Goal: Information Seeking & Learning: Learn about a topic

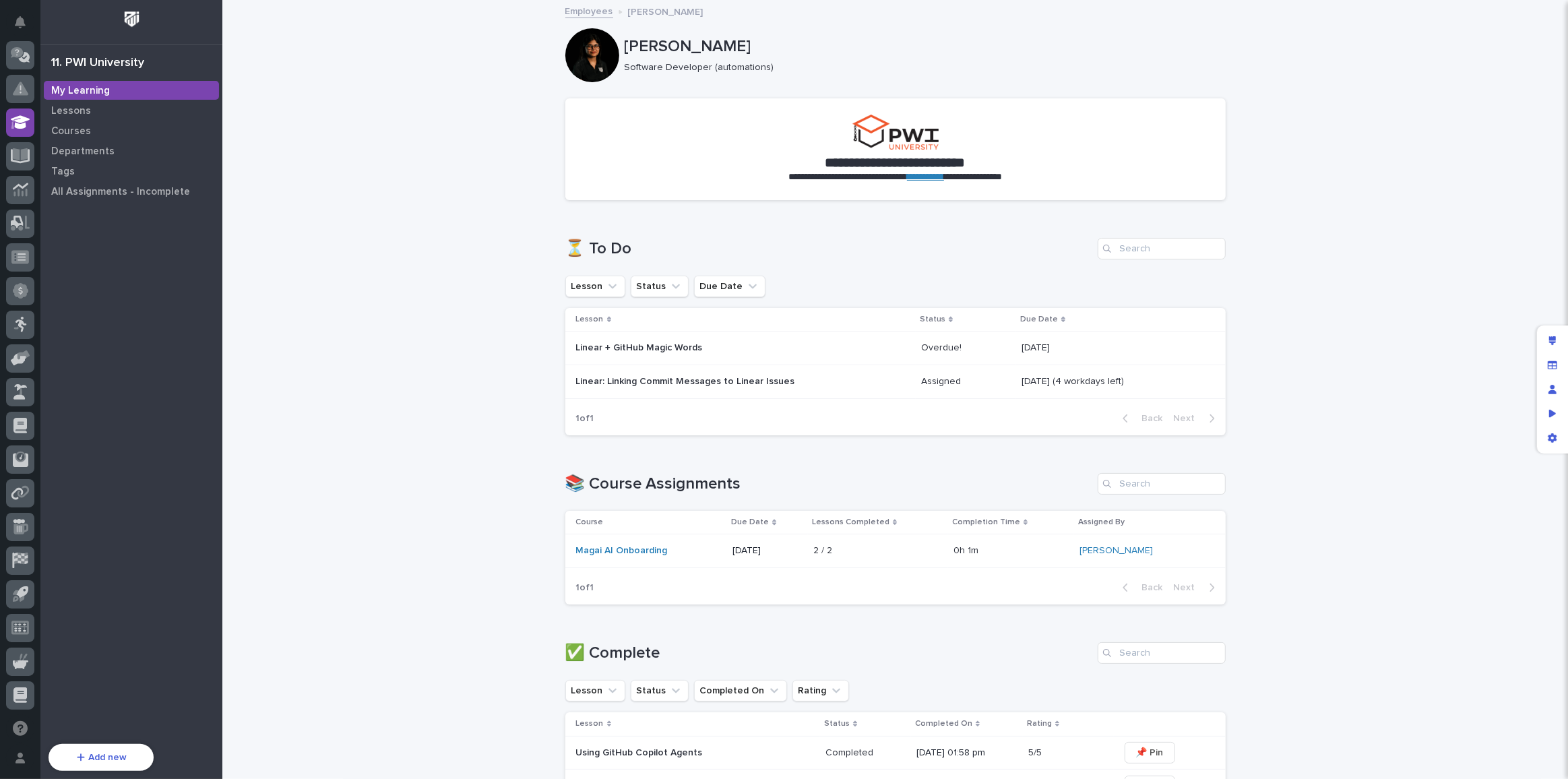
click at [624, 351] on p "Linear + GitHub Magic Words" at bounding box center [694, 348] width 236 height 12
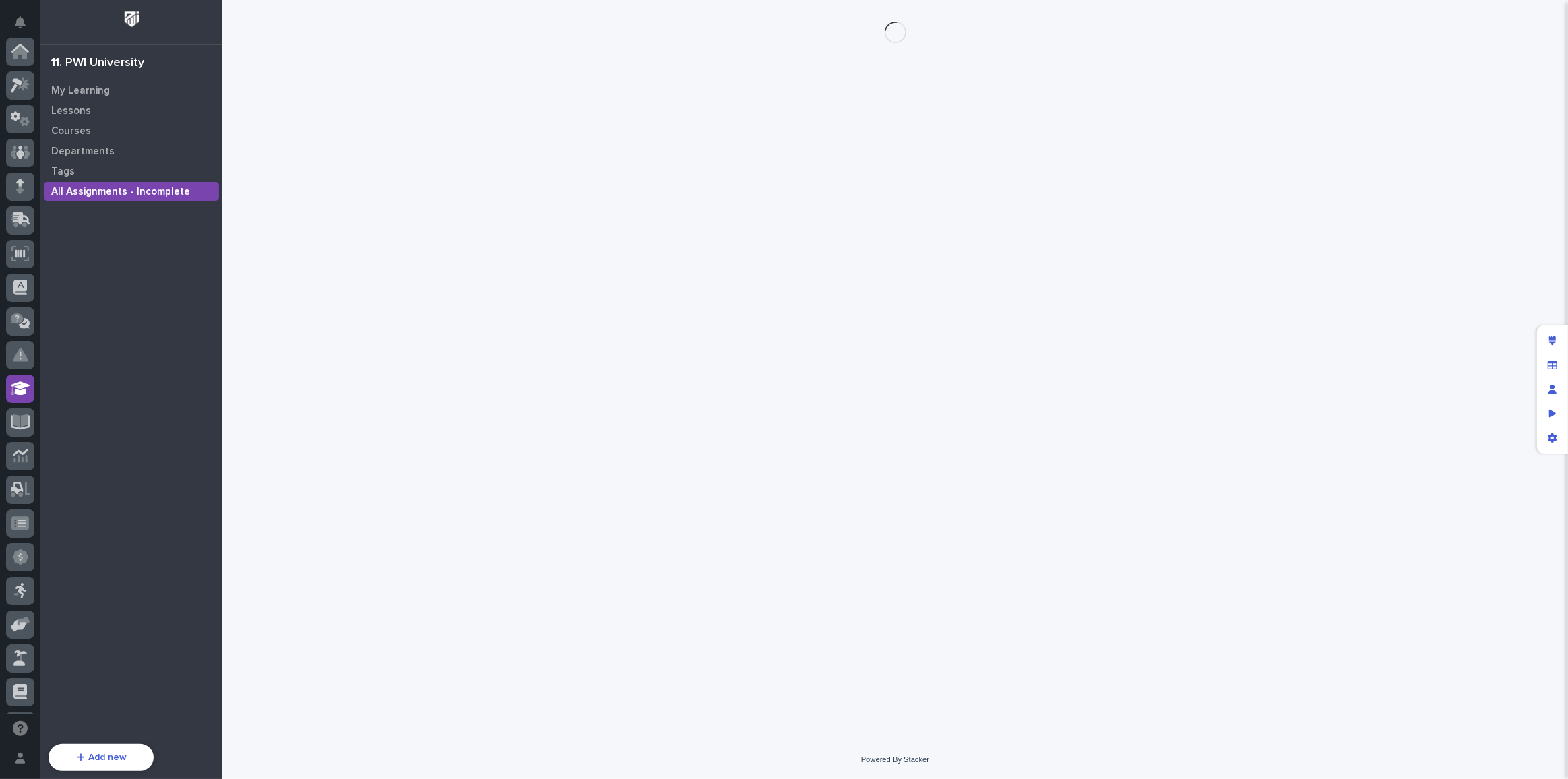
scroll to position [266, 0]
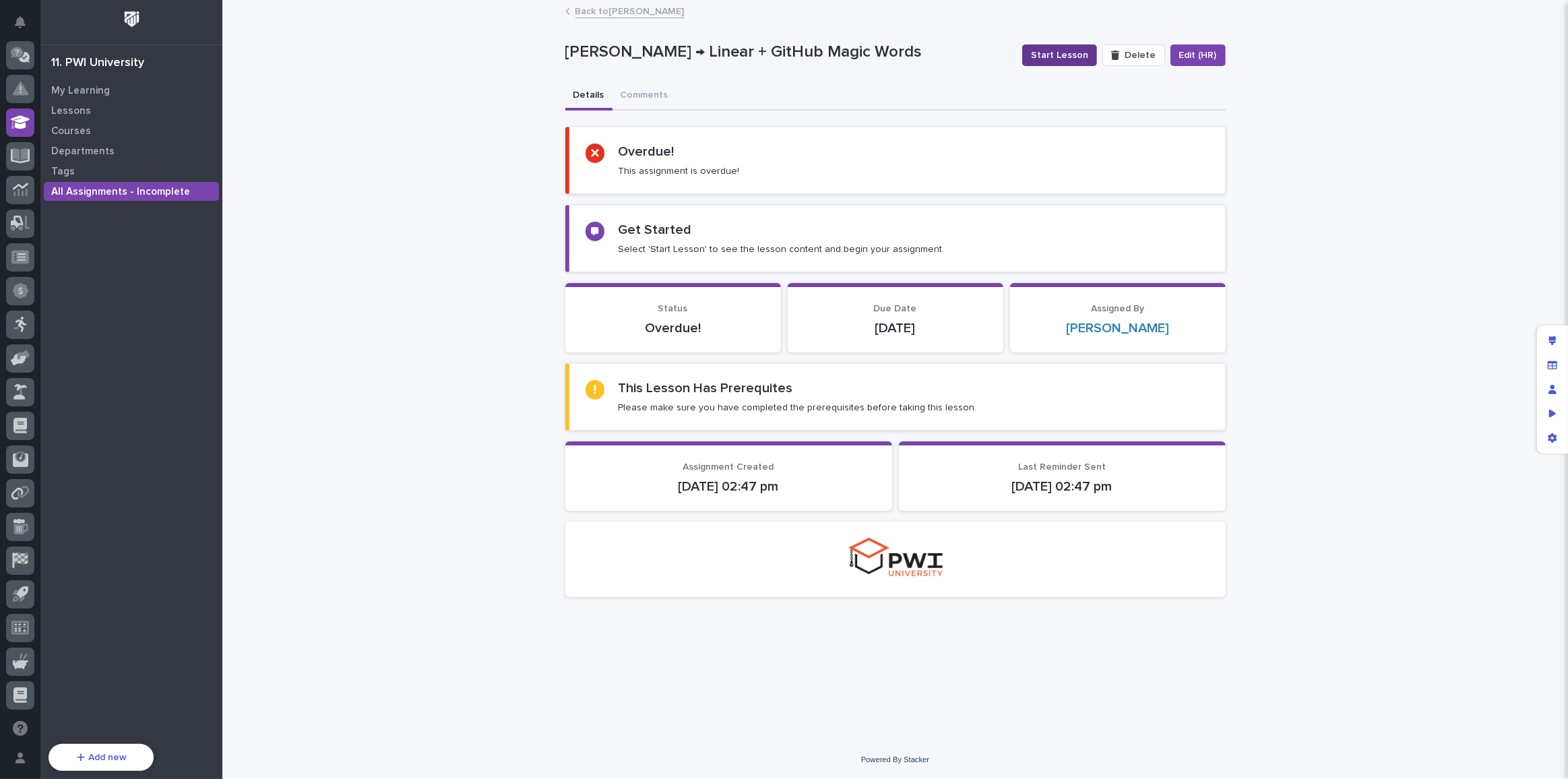
click at [1075, 57] on span "Start Lesson" at bounding box center [1059, 55] width 58 height 13
drag, startPoint x: 684, startPoint y: 407, endPoint x: 918, endPoint y: 407, distance: 234.0
click at [918, 407] on p "Please make sure you have completed the prerequisites before taking this lesson." at bounding box center [797, 407] width 358 height 12
click at [974, 403] on div "This Lesson Has Prerequites Please make sure you have completed the prerequisit…" at bounding box center [897, 397] width 623 height 34
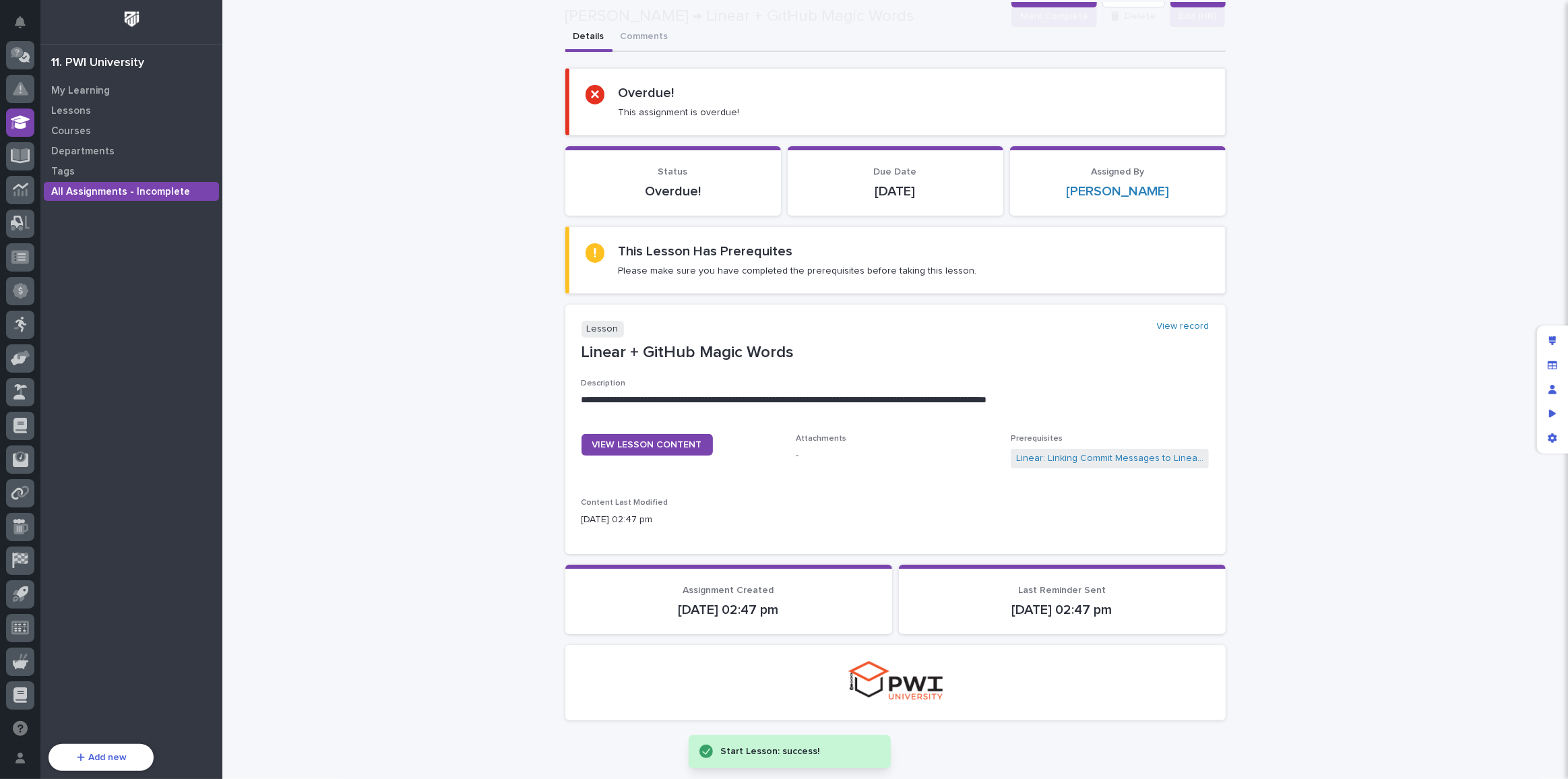
scroll to position [114, 0]
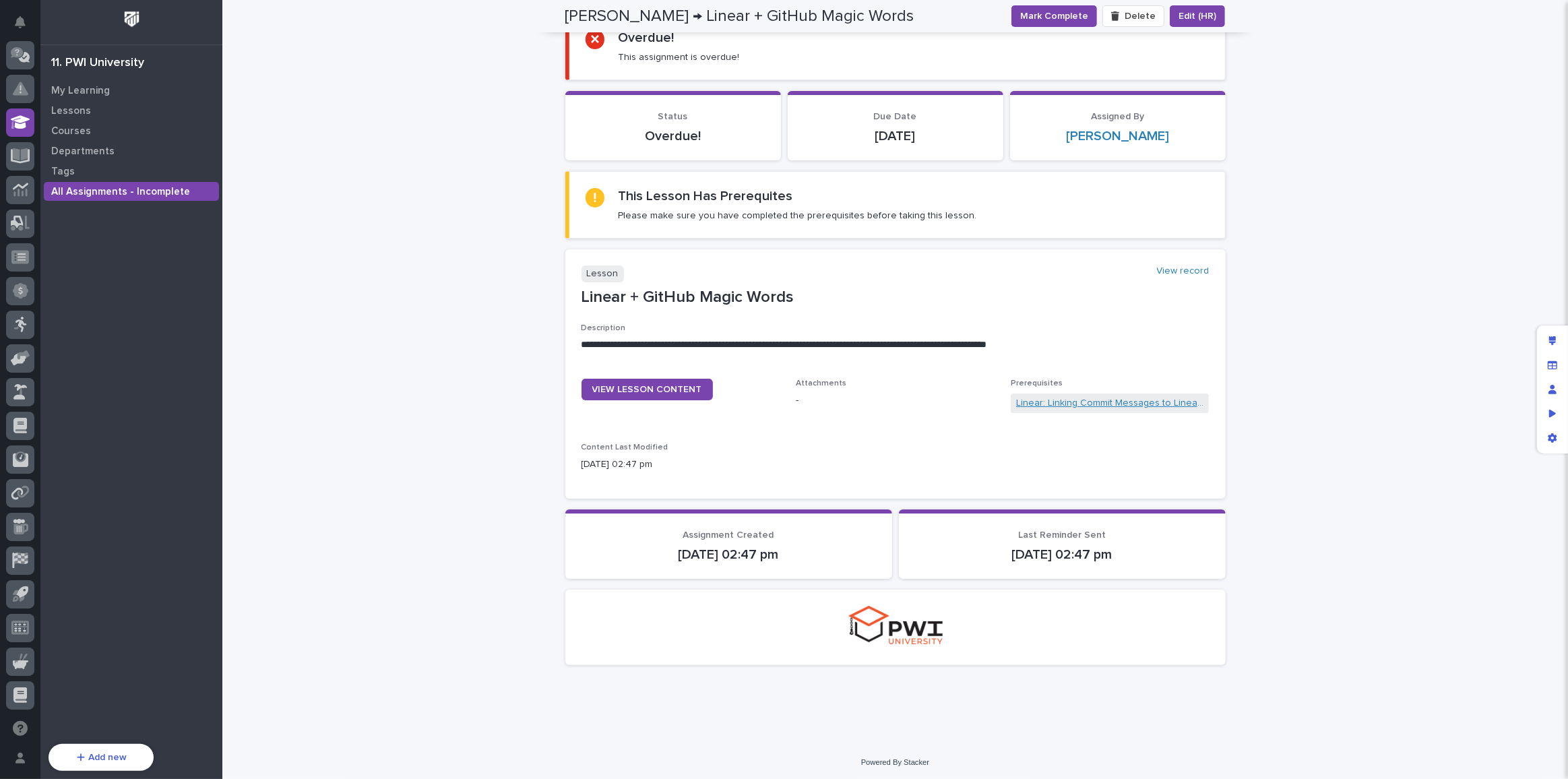
click at [1096, 399] on link "Linear: Linking Commit Messages to Linear Issues" at bounding box center [1110, 403] width 188 height 14
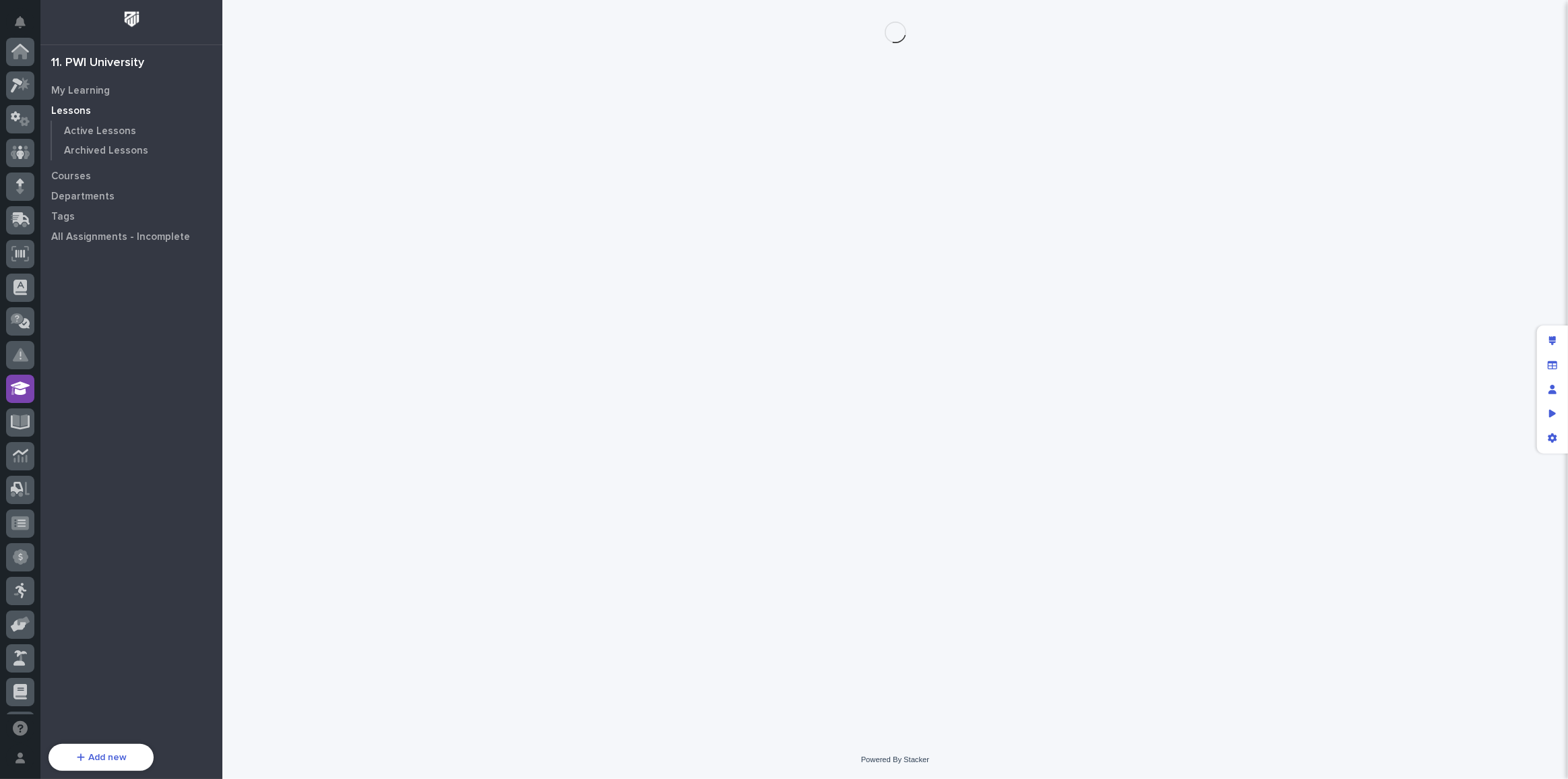
scroll to position [266, 0]
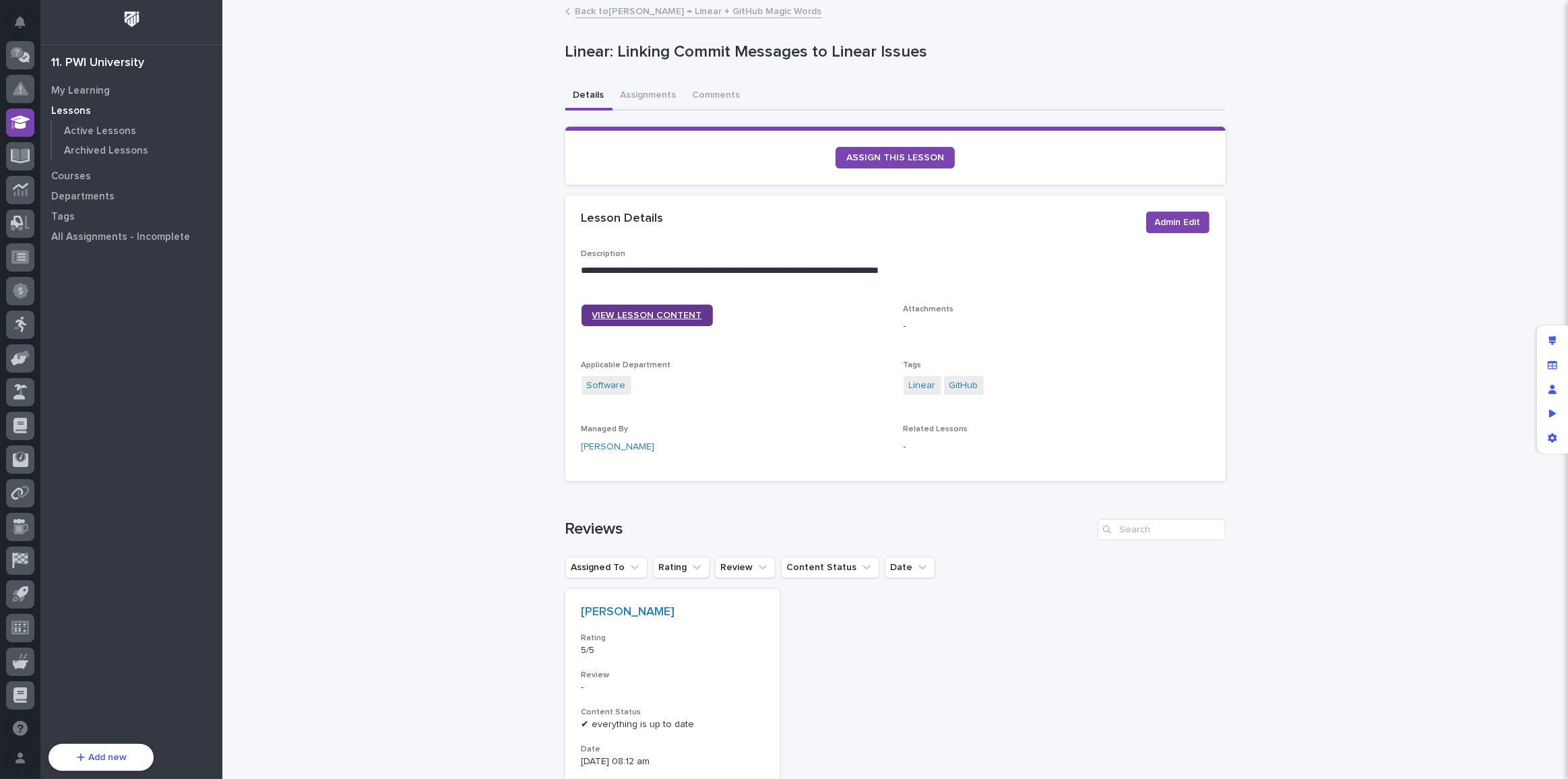
click at [626, 313] on span "VIEW LESSON CONTENT" at bounding box center [647, 315] width 110 height 9
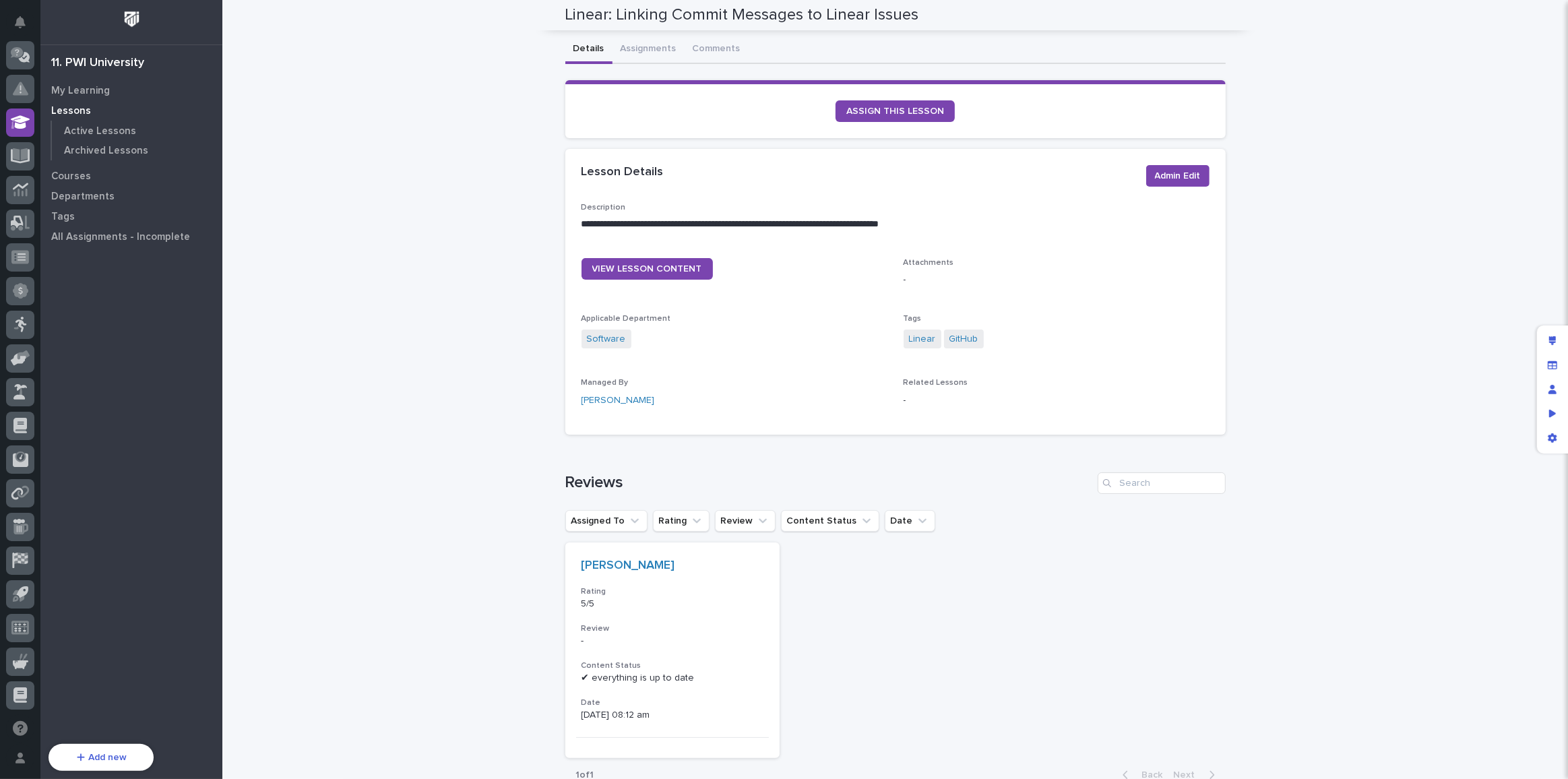
scroll to position [0, 0]
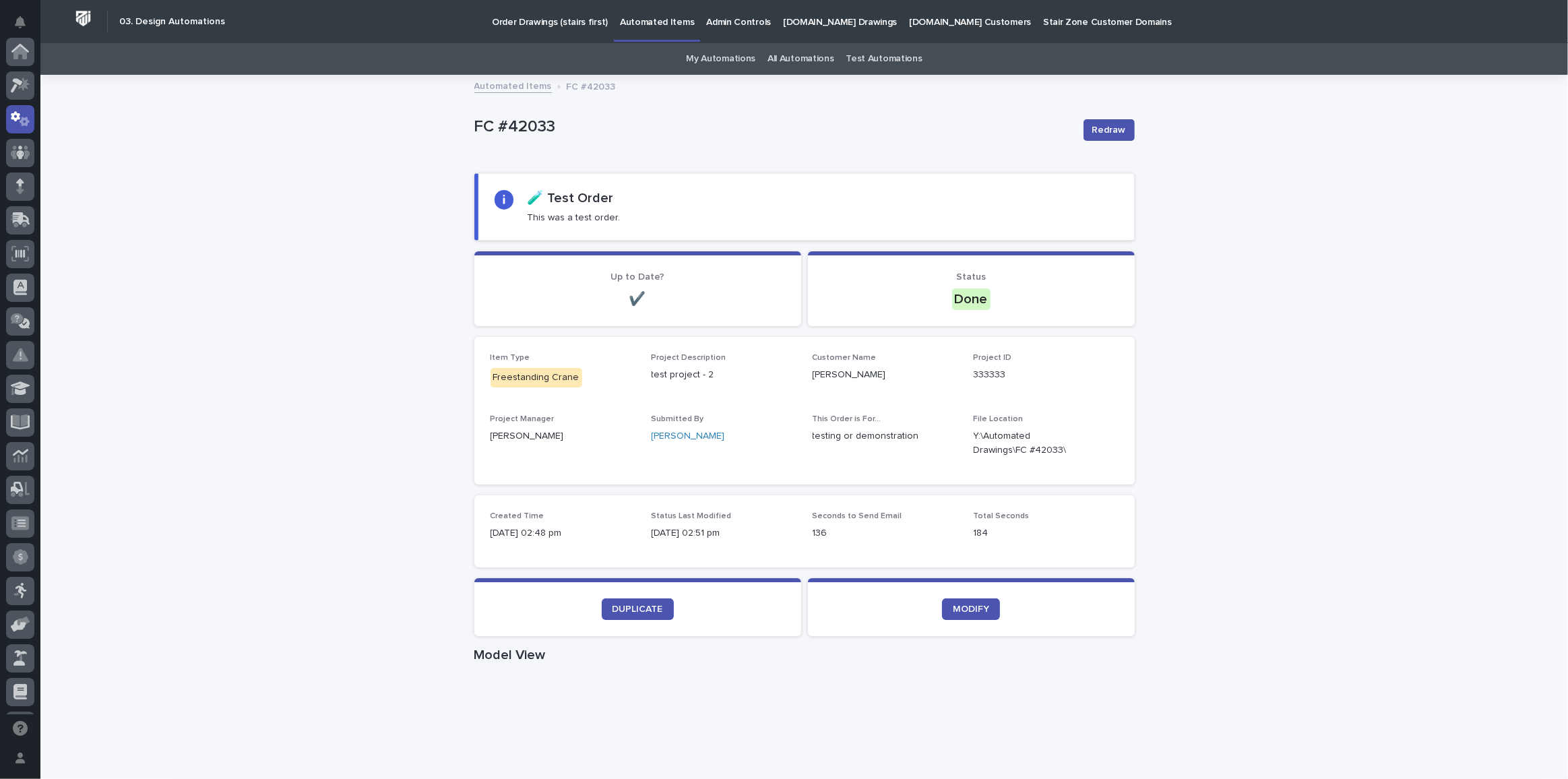
scroll to position [67, 0]
drag, startPoint x: 289, startPoint y: 184, endPoint x: 290, endPoint y: 171, distance: 13.0
